Goal: Task Accomplishment & Management: Manage account settings

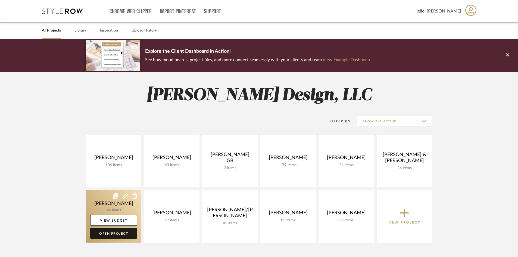
click at [123, 236] on link "Open Project" at bounding box center [113, 233] width 47 height 11
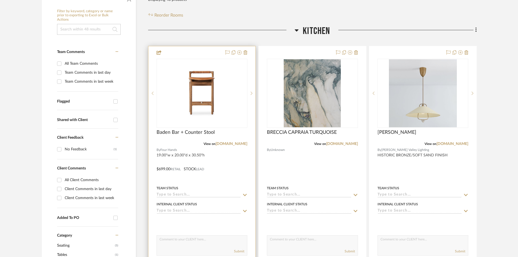
scroll to position [109, 0]
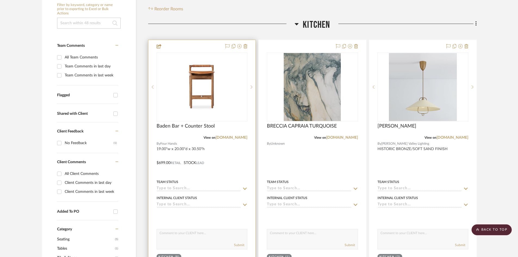
click at [214, 153] on div at bounding box center [201, 159] width 107 height 238
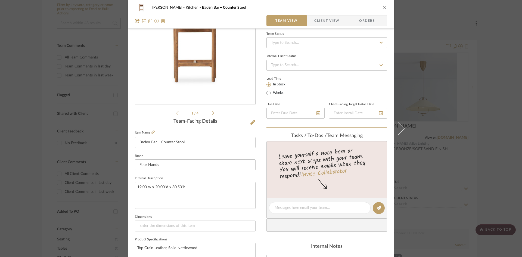
scroll to position [54, 0]
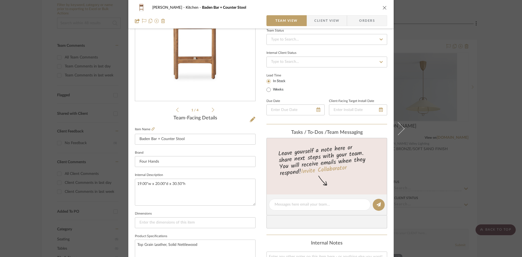
click at [382, 8] on icon "close" at bounding box center [384, 7] width 4 height 4
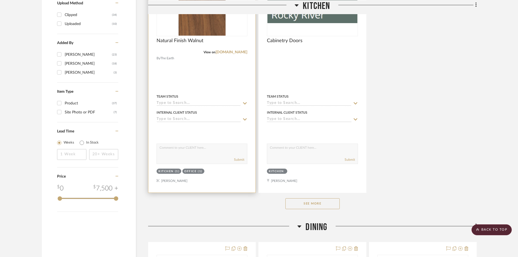
scroll to position [680, 0]
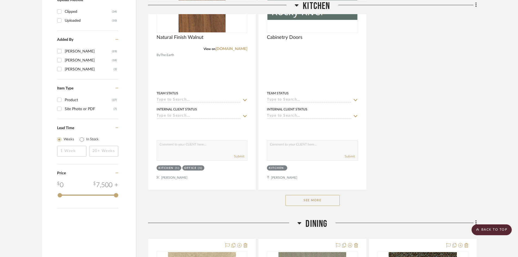
click at [313, 202] on button "See More" at bounding box center [312, 200] width 54 height 11
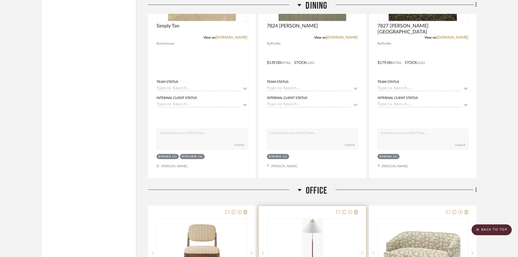
scroll to position [1114, 0]
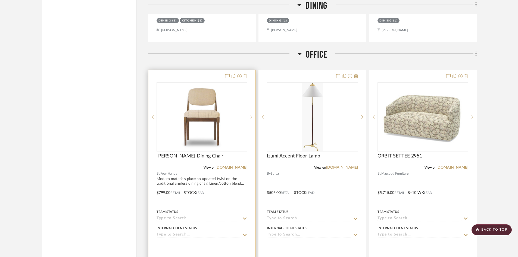
click at [207, 132] on img "0" at bounding box center [202, 117] width 68 height 68
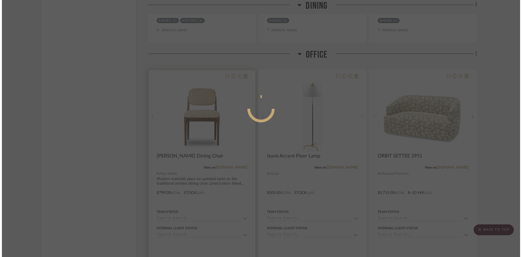
scroll to position [0, 0]
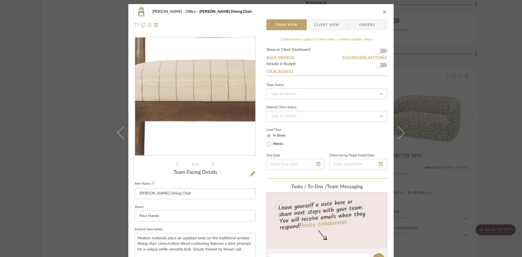
click at [188, 96] on img "0" at bounding box center [195, 97] width 118 height 118
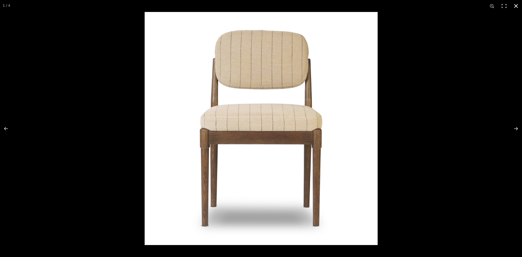
click at [517, 6] on button at bounding box center [516, 6] width 12 height 12
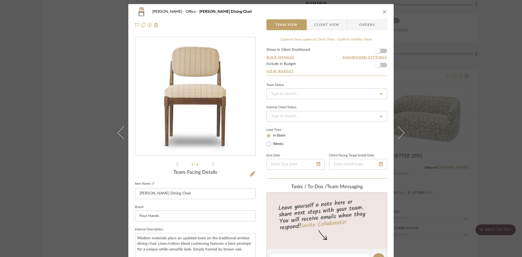
click at [385, 11] on button "close" at bounding box center [384, 11] width 5 height 5
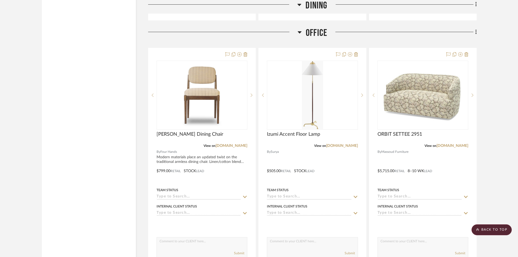
scroll to position [1126, 0]
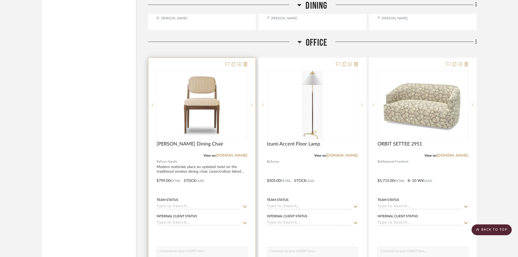
click at [222, 186] on div at bounding box center [201, 177] width 107 height 238
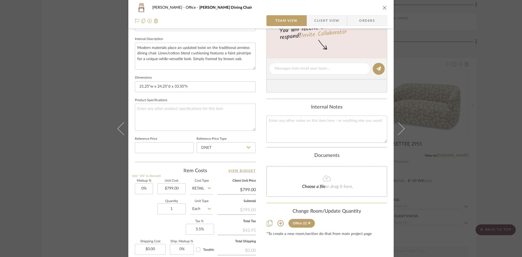
scroll to position [0, 0]
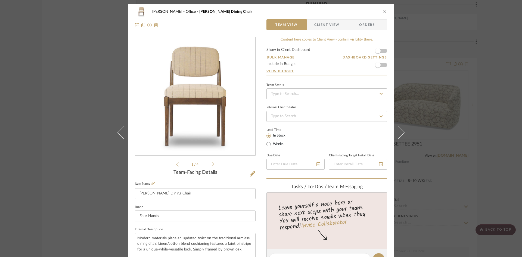
drag, startPoint x: 381, startPoint y: 10, endPoint x: 366, endPoint y: 34, distance: 28.4
click at [382, 10] on icon "close" at bounding box center [384, 12] width 4 height 4
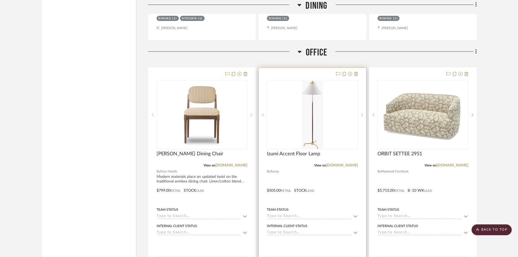
scroll to position [1126, 0]
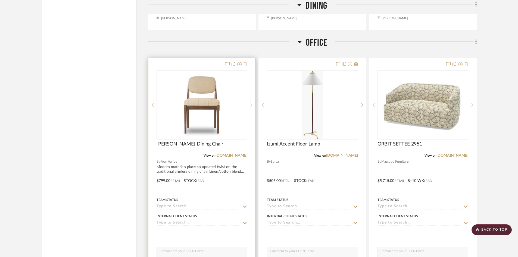
click at [211, 185] on div at bounding box center [201, 177] width 107 height 238
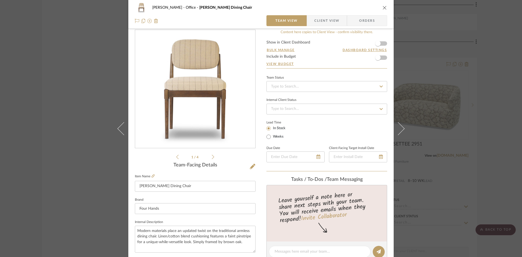
scroll to position [0, 0]
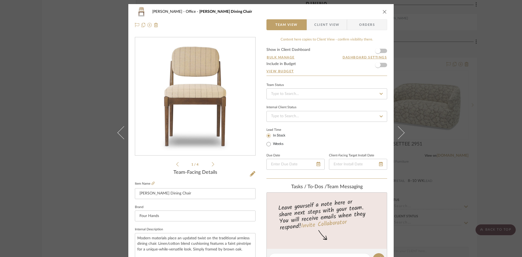
click at [384, 10] on icon "close" at bounding box center [384, 12] width 4 height 4
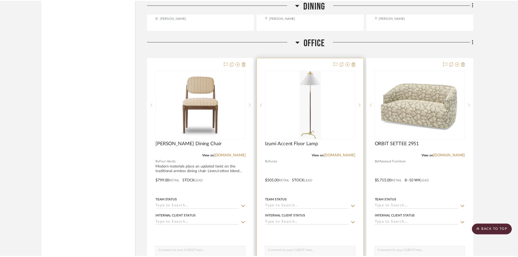
scroll to position [1126, 0]
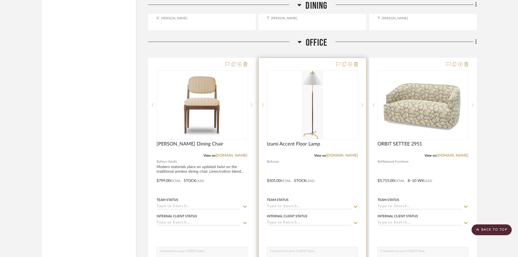
click at [303, 162] on div at bounding box center [312, 177] width 107 height 238
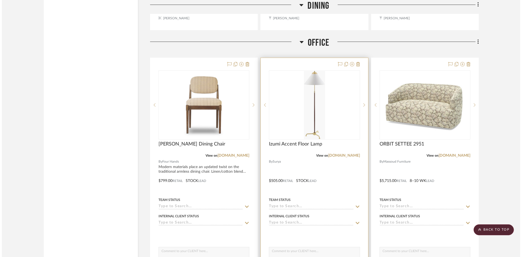
scroll to position [0, 0]
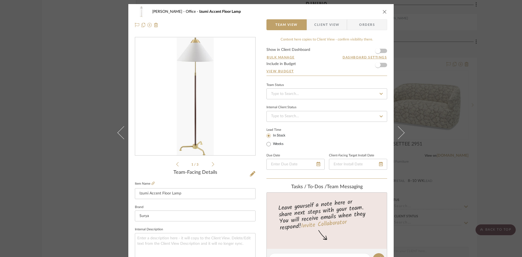
click at [382, 13] on icon "close" at bounding box center [384, 12] width 4 height 4
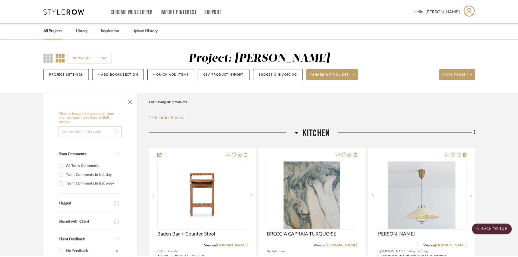
scroll to position [1126, 0]
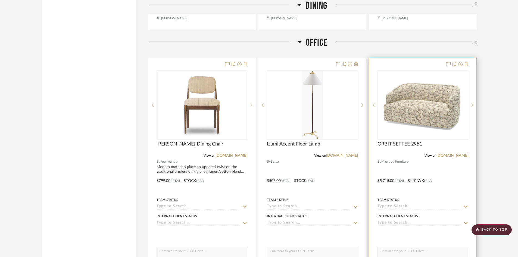
click at [424, 167] on div at bounding box center [422, 177] width 107 height 238
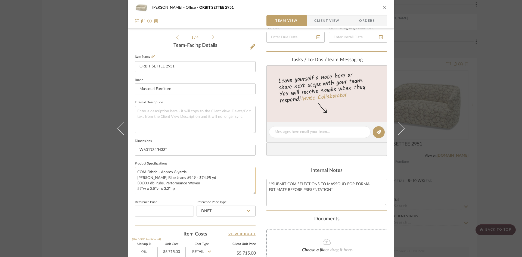
scroll to position [136, 0]
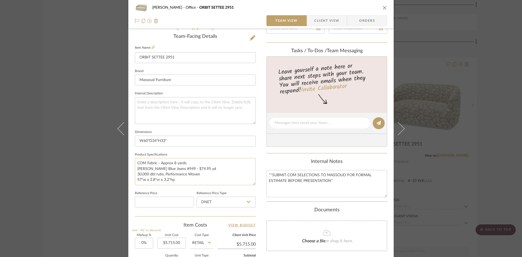
drag, startPoint x: 189, startPoint y: 169, endPoint x: 194, endPoint y: 170, distance: 5.2
click at [194, 170] on textarea "COM Fabric - Approx 8 yards [PERSON_NAME] Blue Jeans #949 - $74.95 yd 30,000 db…" at bounding box center [195, 171] width 121 height 27
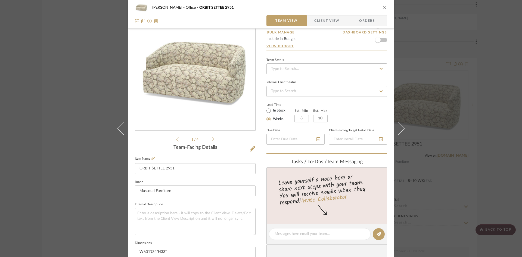
scroll to position [0, 0]
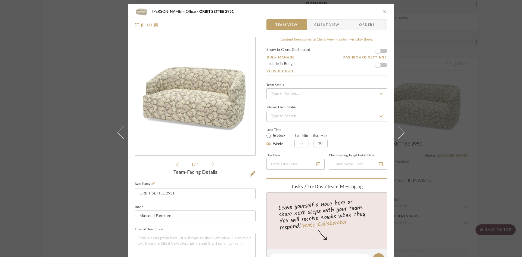
click at [384, 12] on icon "close" at bounding box center [384, 12] width 4 height 4
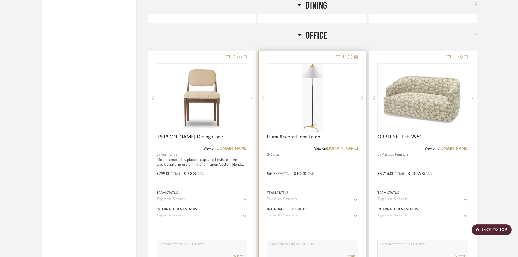
scroll to position [1126, 0]
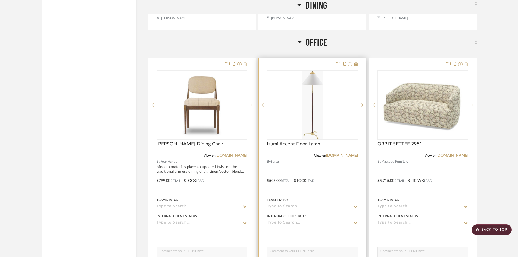
click at [306, 103] on img "0" at bounding box center [312, 105] width 21 height 68
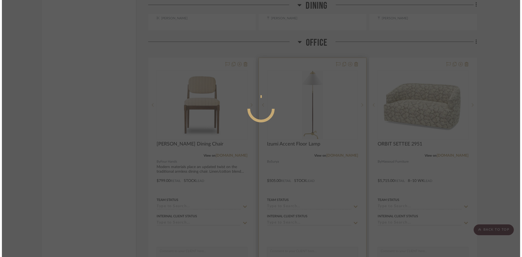
scroll to position [0, 0]
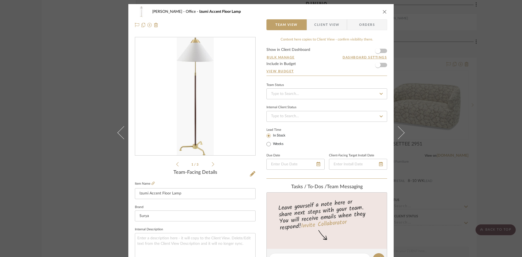
click at [204, 103] on img "0" at bounding box center [195, 97] width 37 height 118
drag, startPoint x: 260, startPoint y: 120, endPoint x: 206, endPoint y: 115, distance: 54.1
click at [206, 115] on img "0" at bounding box center [195, 97] width 37 height 118
drag, startPoint x: 259, startPoint y: 112, endPoint x: 197, endPoint y: 113, distance: 62.2
click at [197, 113] on img "0" at bounding box center [195, 97] width 37 height 118
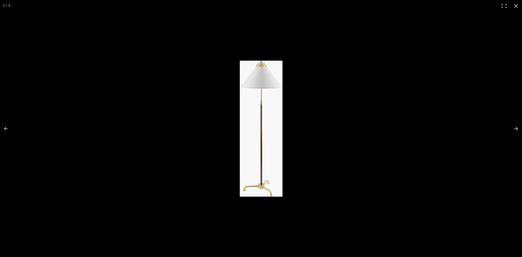
click at [260, 151] on img at bounding box center [261, 129] width 43 height 136
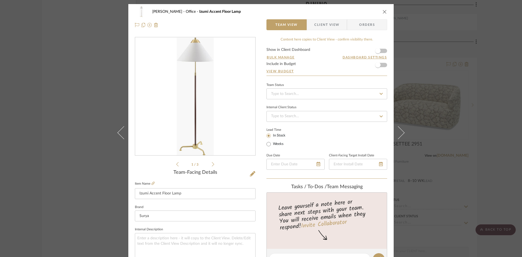
click at [198, 110] on img "0" at bounding box center [195, 97] width 37 height 118
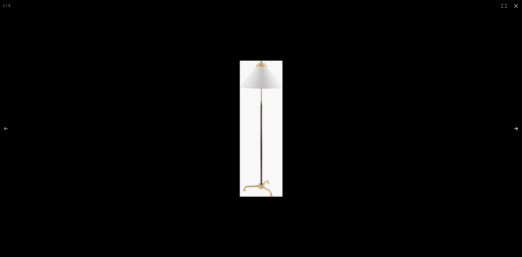
click at [515, 128] on button at bounding box center [512, 128] width 19 height 27
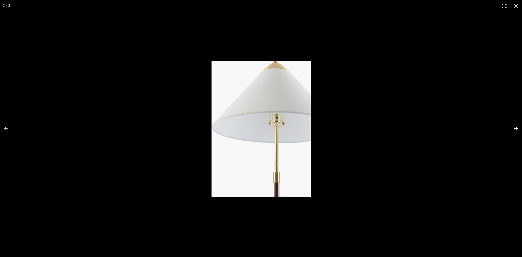
click at [515, 128] on button at bounding box center [512, 128] width 19 height 27
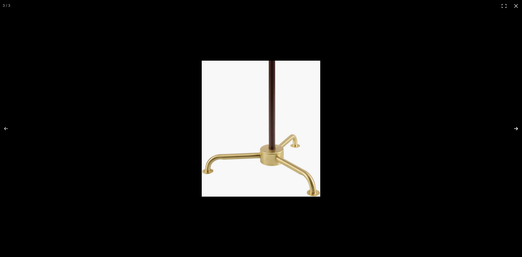
click at [515, 128] on button at bounding box center [512, 128] width 19 height 27
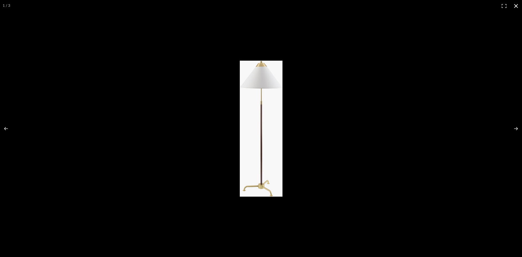
click at [517, 5] on button at bounding box center [516, 6] width 12 height 12
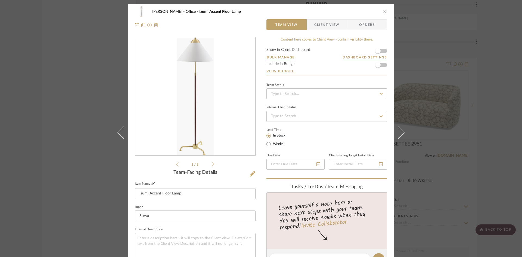
click at [152, 184] on icon at bounding box center [152, 183] width 3 height 3
